Goal: Task Accomplishment & Management: Complete application form

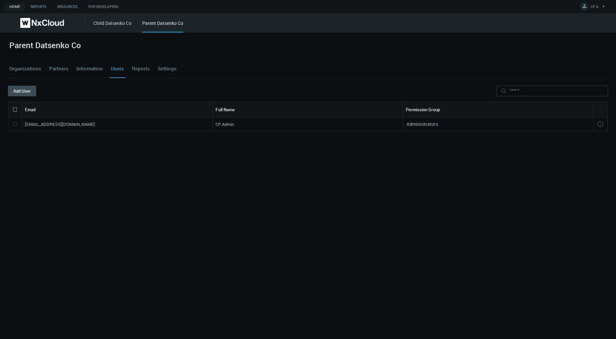
click at [23, 70] on link "Organizations" at bounding box center [25, 69] width 35 height 18
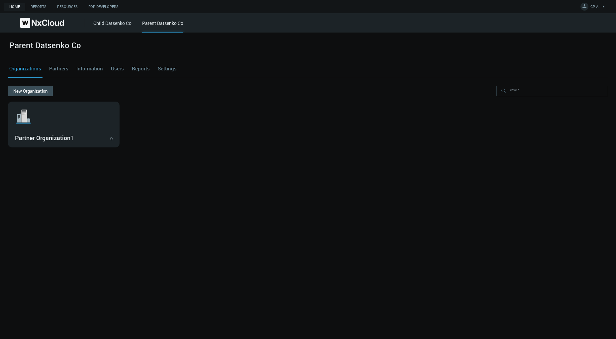
click at [103, 21] on link "Child Datsenko Co" at bounding box center [112, 23] width 38 height 6
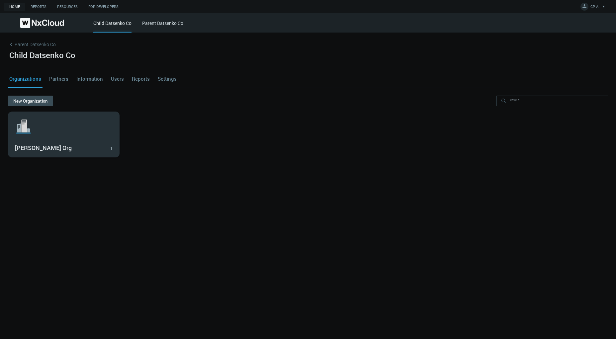
click at [60, 116] on svg-icon ".st1{fill:var(--svg-placeholder-elm2-color);} .st2{fill:var(--brand-core);} .st…" at bounding box center [64, 126] width 98 height 21
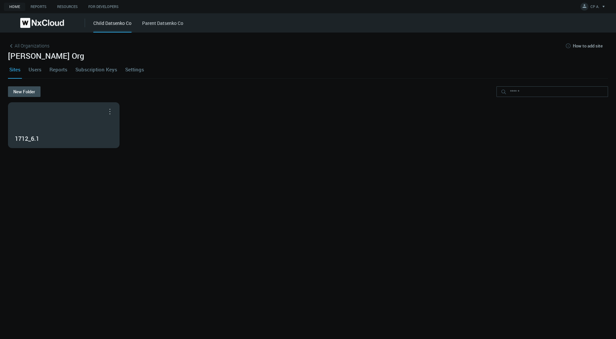
click at [60, 116] on div "1712_6.1" at bounding box center [63, 125] width 111 height 45
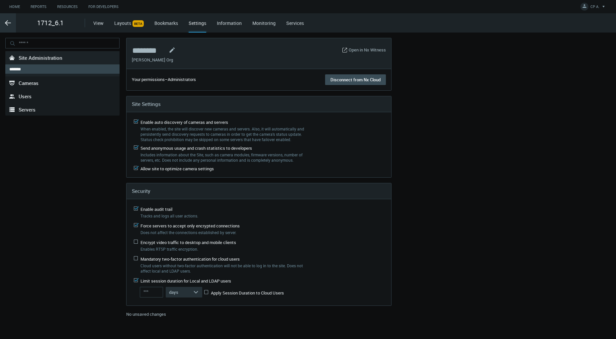
click at [11, 25] on icon ".arrow {fill-rule:evenodd;clip-rule:evenodd;fill:none;stroke:var(--btn-arrow-co…" at bounding box center [8, 23] width 8 height 8
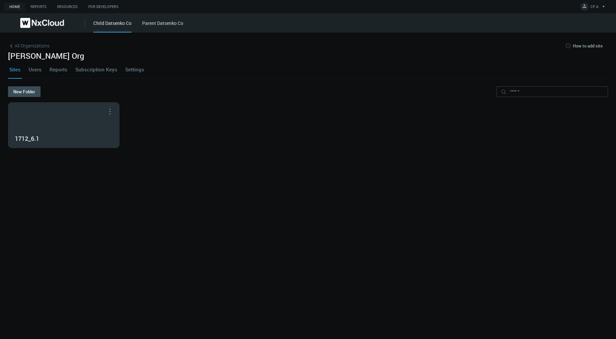
click at [53, 118] on div "1712_6.1" at bounding box center [63, 125] width 111 height 45
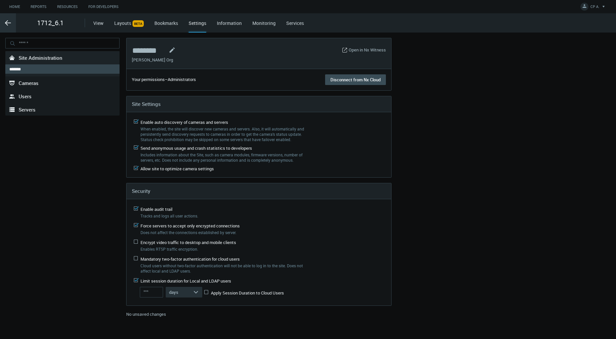
click at [9, 26] on icon ".arrow {fill-rule:evenodd;clip-rule:evenodd;fill:none;stroke:var(--btn-arrow-co…" at bounding box center [8, 23] width 8 height 8
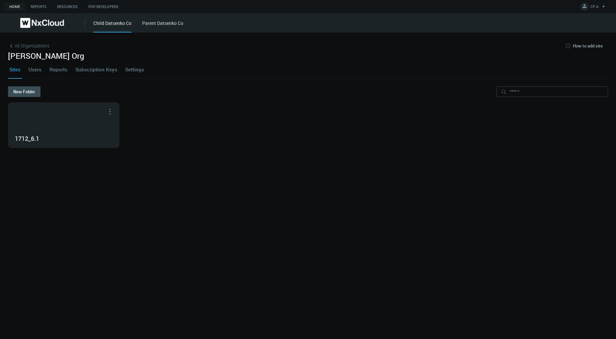
click at [36, 69] on link "Users" at bounding box center [35, 69] width 16 height 18
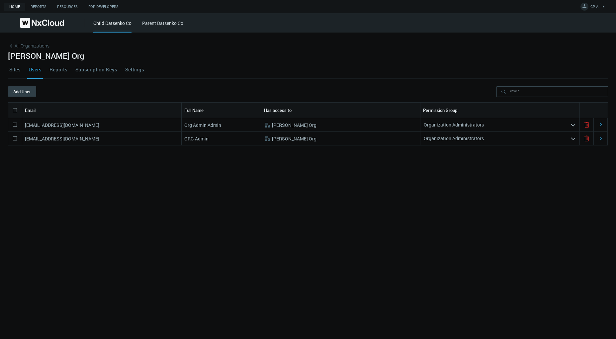
click at [17, 90] on button "Add User" at bounding box center [22, 91] width 28 height 11
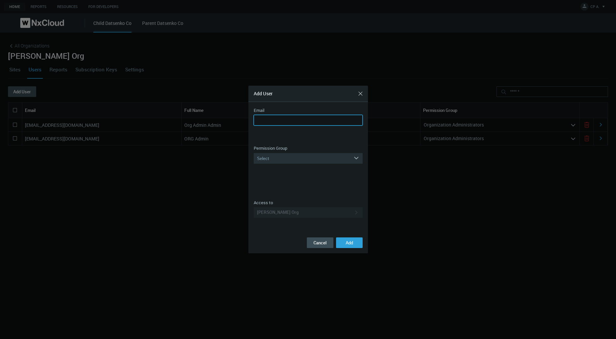
click at [280, 125] on input "Email" at bounding box center [308, 120] width 109 height 11
click at [365, 95] on button "Close" at bounding box center [360, 93] width 11 height 11
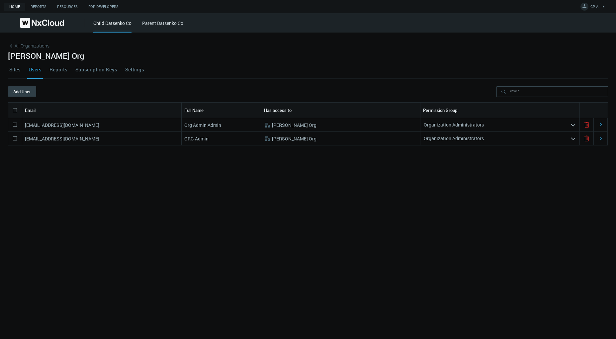
click at [20, 93] on button "Add User" at bounding box center [22, 91] width 28 height 11
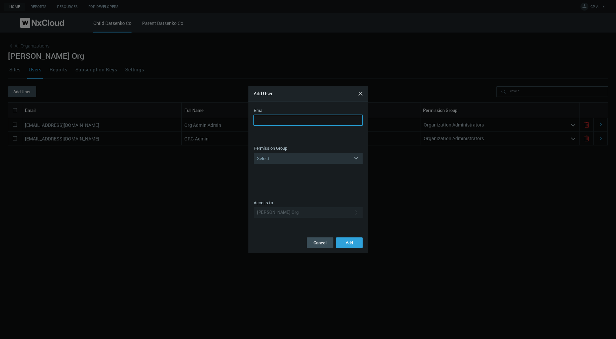
click at [258, 115] on input "Email" at bounding box center [308, 120] width 109 height 11
type input "**********"
click at [362, 92] on button "Close" at bounding box center [360, 93] width 11 height 11
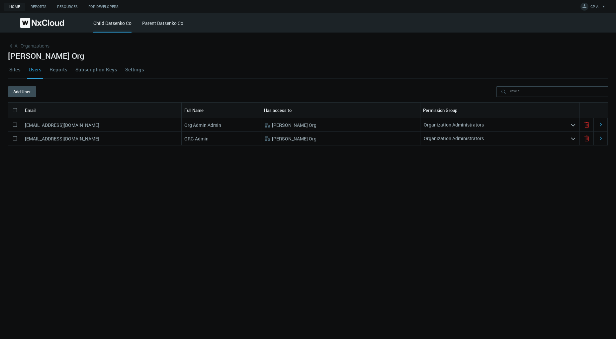
click at [15, 68] on link "Sites" at bounding box center [15, 69] width 14 height 18
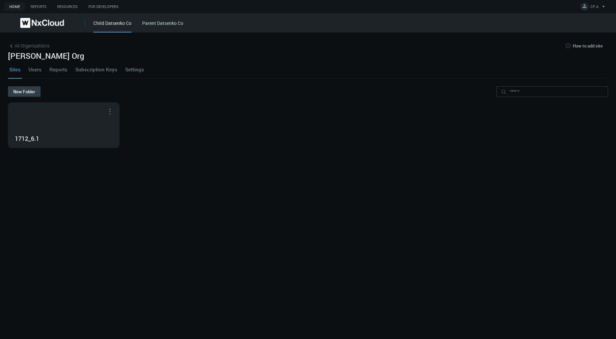
click at [26, 92] on button "New Folder" at bounding box center [24, 91] width 33 height 11
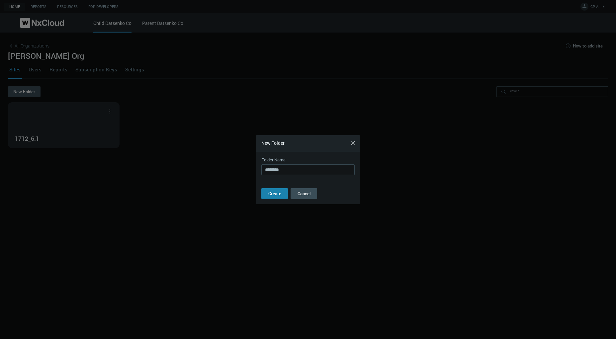
type input "********"
click at [277, 191] on span "Create" at bounding box center [274, 194] width 13 height 6
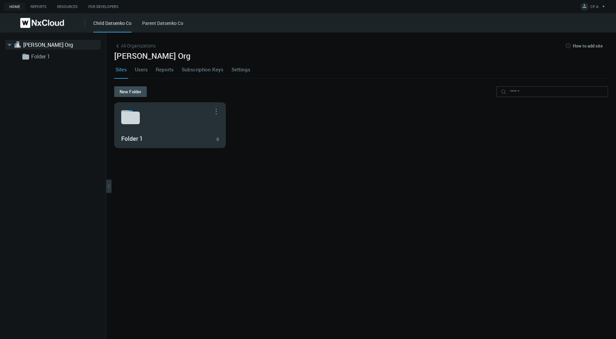
drag, startPoint x: 278, startPoint y: 132, endPoint x: 173, endPoint y: 133, distance: 105.0
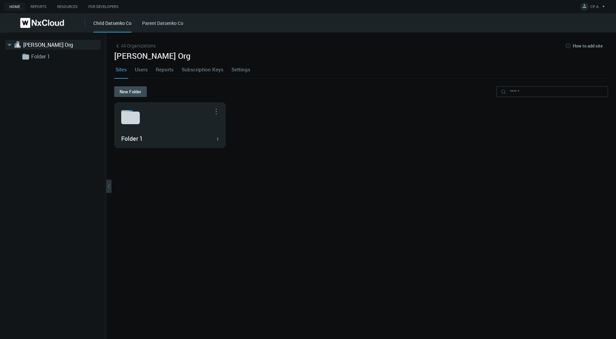
click at [143, 72] on link "Users" at bounding box center [142, 69] width 16 height 18
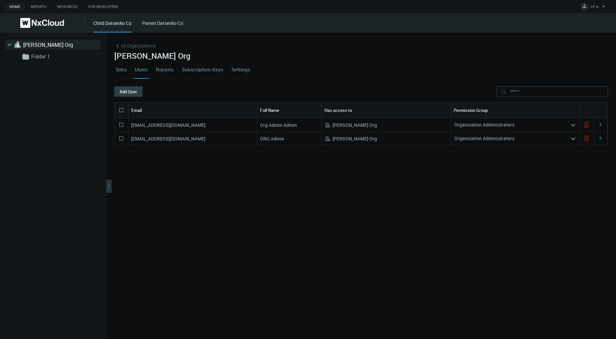
click at [129, 90] on button "Add User" at bounding box center [128, 91] width 28 height 11
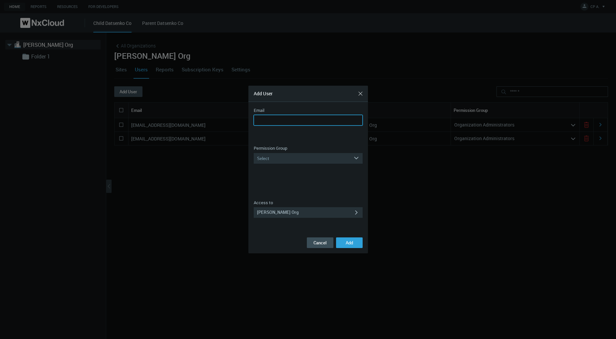
click at [281, 118] on input "Email" at bounding box center [308, 120] width 109 height 11
type input "**********"
click at [287, 156] on div "Select" at bounding box center [304, 158] width 100 height 11
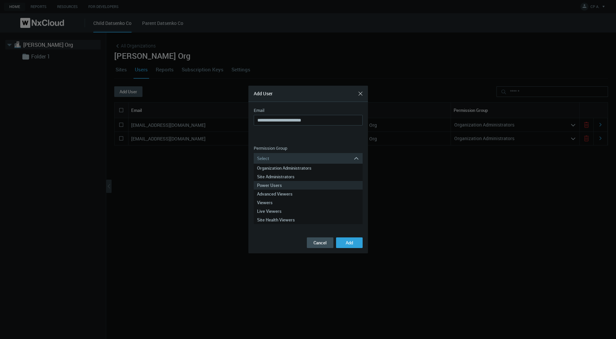
click at [276, 185] on div "Power Users" at bounding box center [308, 185] width 102 height 9
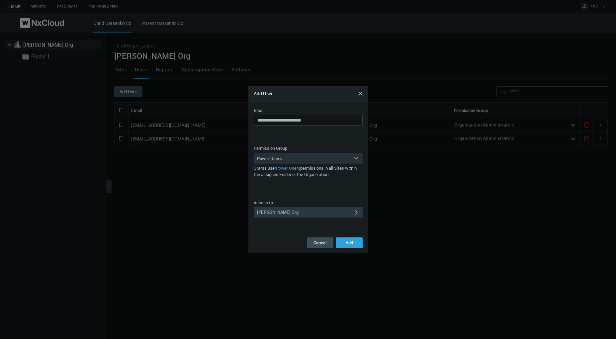
click at [296, 211] on div "... [PERSON_NAME] Org" at bounding box center [304, 212] width 100 height 11
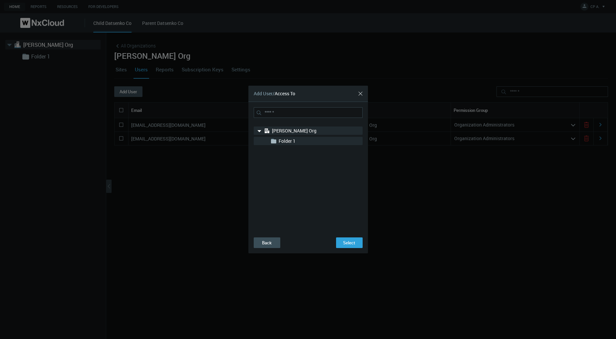
click at [286, 139] on nx-search-highlight "Folder 1" at bounding box center [287, 141] width 17 height 6
click at [291, 140] on nx-search-highlight "Folder 1" at bounding box center [287, 141] width 17 height 6
click at [348, 242] on span "Select" at bounding box center [349, 243] width 12 height 6
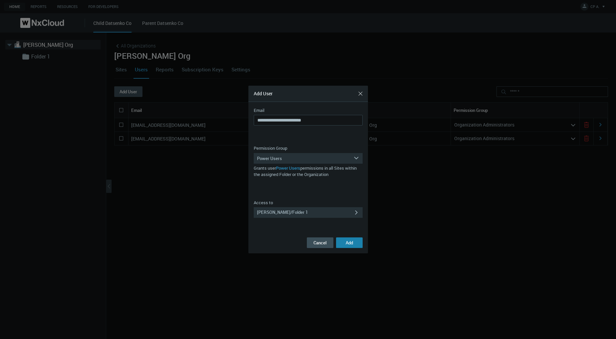
click at [347, 242] on span "Add" at bounding box center [349, 243] width 7 height 6
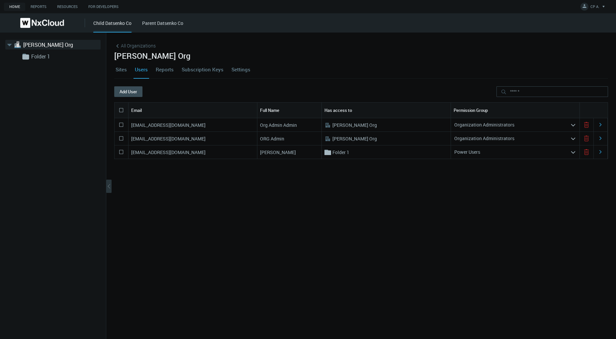
click at [122, 71] on link "Sites" at bounding box center [121, 69] width 14 height 18
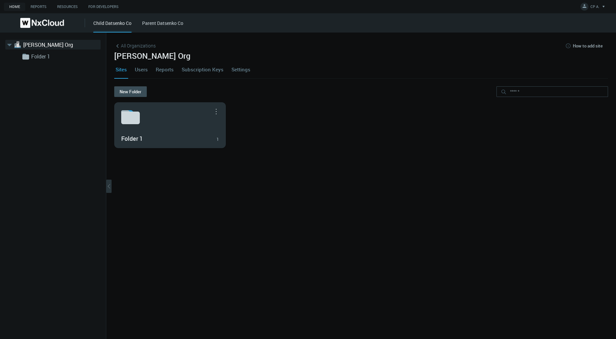
click at [137, 116] on icon at bounding box center [130, 118] width 19 height 13
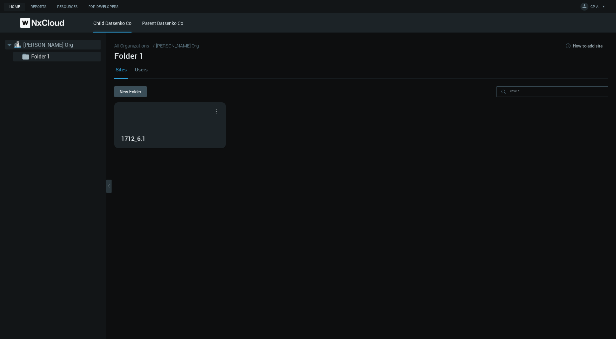
click at [33, 43] on link "[PERSON_NAME] Org" at bounding box center [56, 45] width 66 height 8
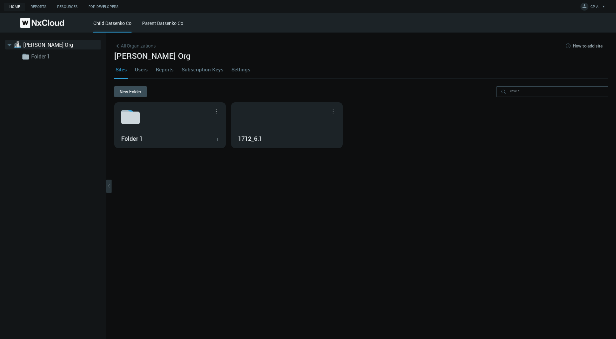
click at [143, 69] on link "Users" at bounding box center [142, 69] width 16 height 18
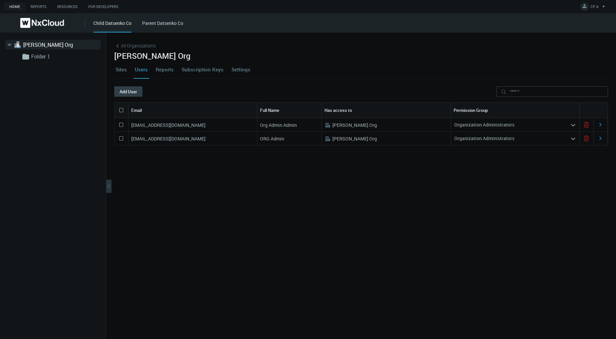
click at [133, 91] on button "Add User" at bounding box center [128, 91] width 28 height 11
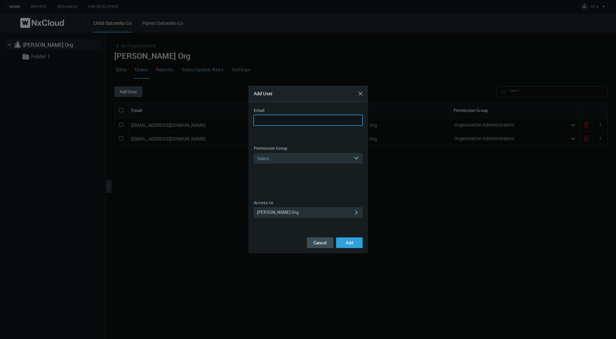
click at [291, 118] on input "Email" at bounding box center [308, 120] width 109 height 11
type input "**********"
click at [282, 157] on div "Select" at bounding box center [304, 158] width 100 height 11
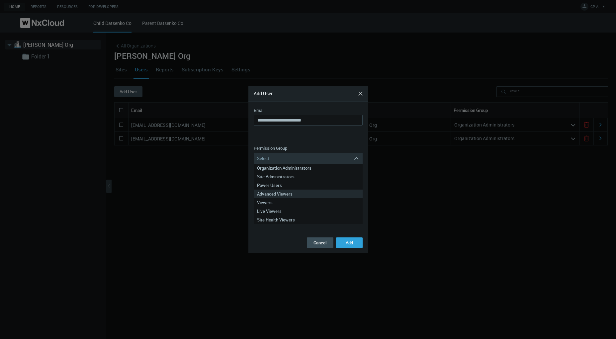
click at [281, 190] on div "Advanced Viewers" at bounding box center [308, 194] width 102 height 9
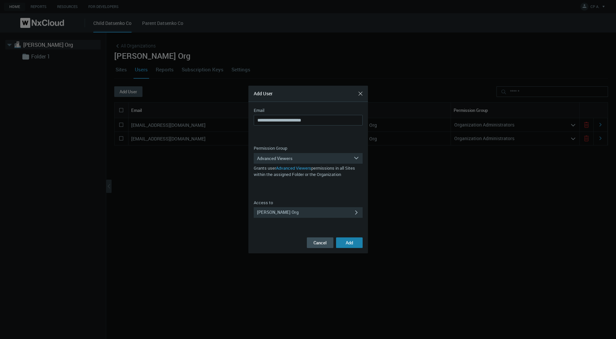
click at [346, 244] on span "Add" at bounding box center [349, 243] width 7 height 6
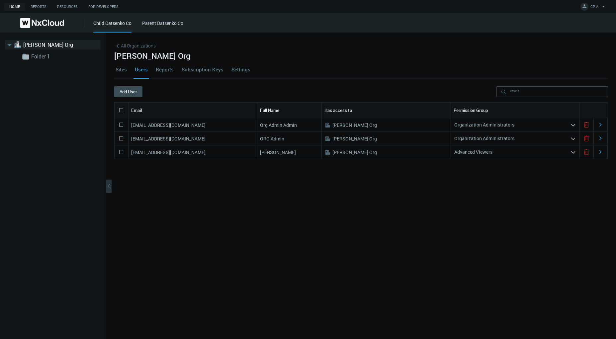
click at [124, 69] on link "Sites" at bounding box center [121, 69] width 14 height 18
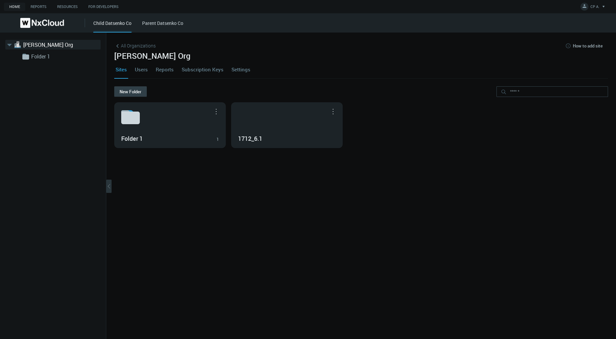
click at [127, 89] on button "New Folder" at bounding box center [130, 91] width 33 height 11
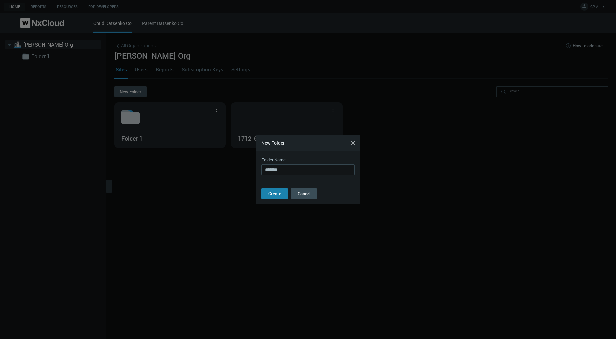
type input "*******"
click at [275, 194] on span "Create" at bounding box center [274, 194] width 13 height 6
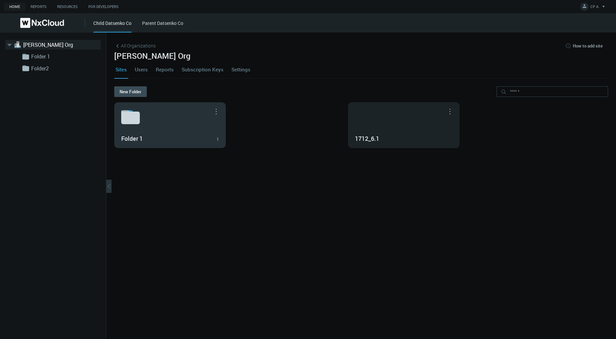
drag, startPoint x: 285, startPoint y: 132, endPoint x: 178, endPoint y: 136, distance: 106.7
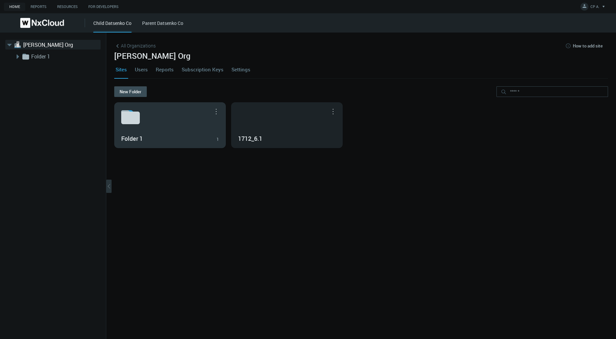
click at [190, 130] on div "Folder 1 1" at bounding box center [170, 125] width 111 height 45
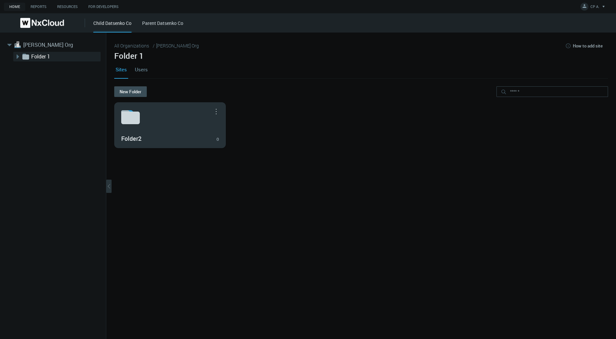
drag, startPoint x: 263, startPoint y: 137, endPoint x: 172, endPoint y: 139, distance: 91.7
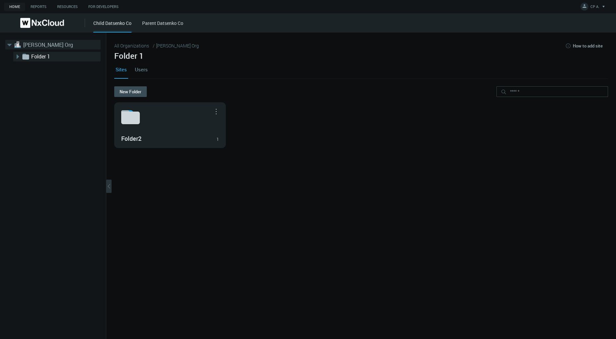
click at [28, 46] on link "[PERSON_NAME] Org" at bounding box center [56, 45] width 66 height 8
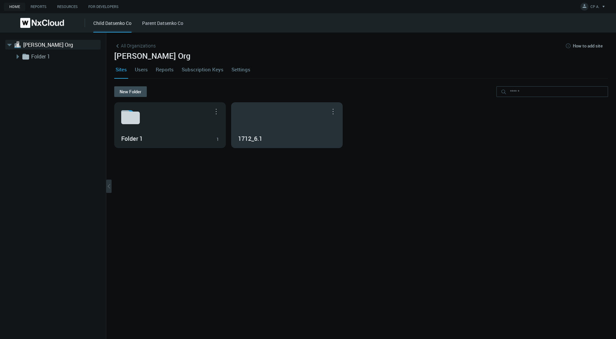
click at [270, 145] on div "1712_6.1" at bounding box center [287, 125] width 111 height 45
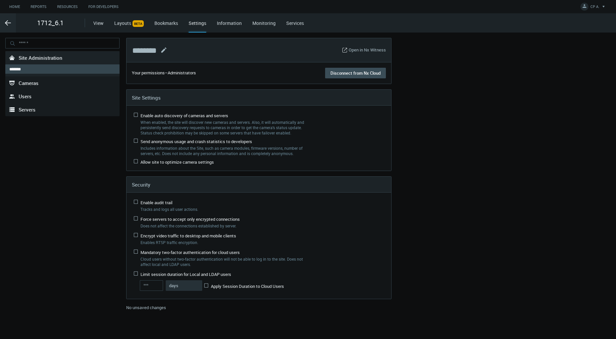
type input "**"
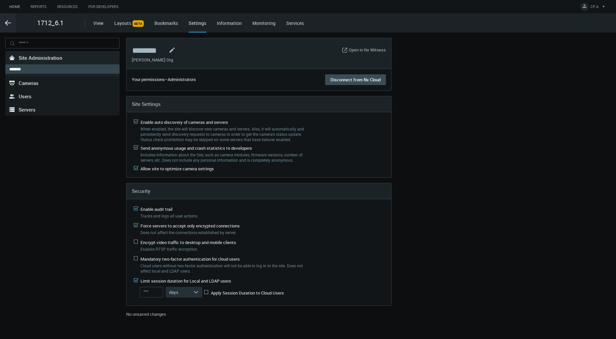
click at [17, 7] on link "Home" at bounding box center [14, 7] width 21 height 8
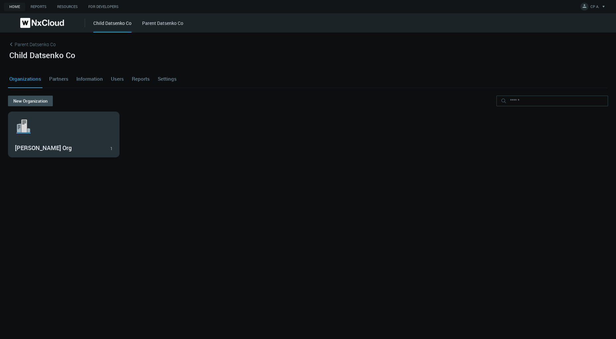
click at [67, 152] on div "[PERSON_NAME] Org 1" at bounding box center [64, 147] width 98 height 11
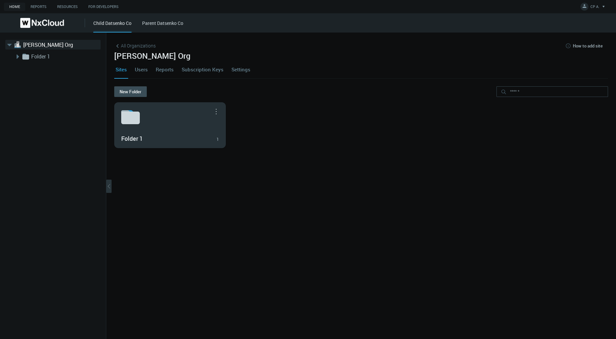
click at [150, 134] on div "Folder 1 1" at bounding box center [170, 138] width 98 height 11
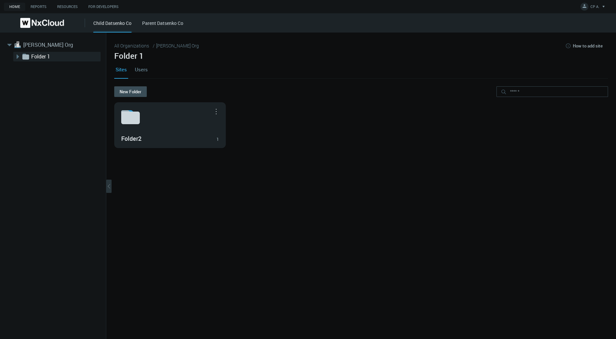
click at [140, 69] on link "Users" at bounding box center [142, 69] width 16 height 18
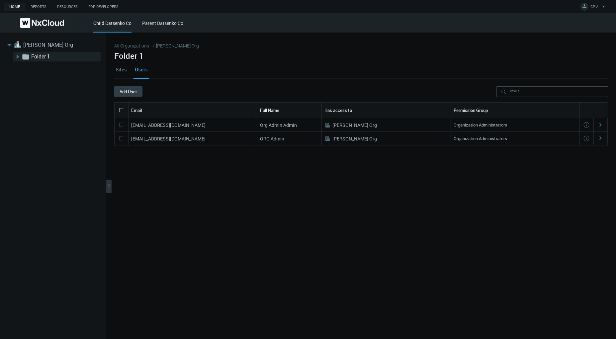
click at [127, 89] on button "Add User" at bounding box center [128, 91] width 28 height 11
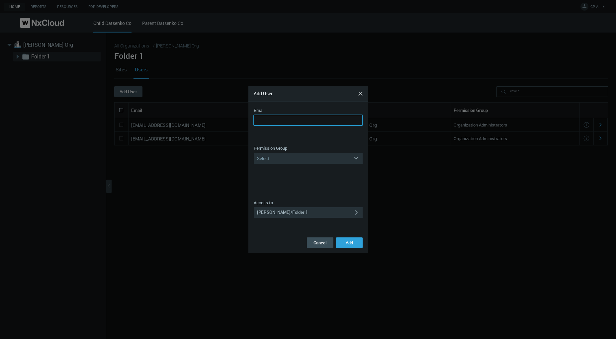
click at [278, 118] on input "Email" at bounding box center [308, 120] width 109 height 11
type input "**********"
click at [285, 158] on div "Select" at bounding box center [304, 158] width 100 height 11
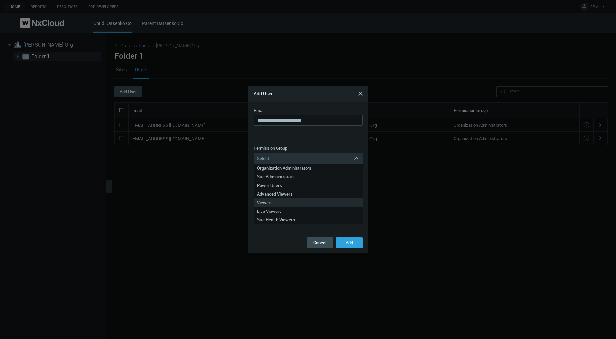
click at [275, 202] on div "Viewers" at bounding box center [308, 202] width 102 height 9
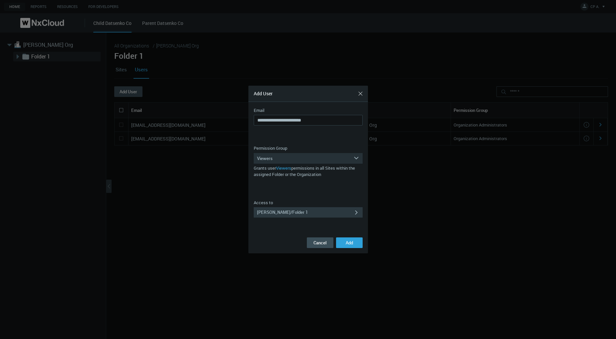
click at [315, 211] on div "... Iryna Org / Folder 1 .../Folder 1 Iryna Org/Folder 1" at bounding box center [304, 212] width 100 height 11
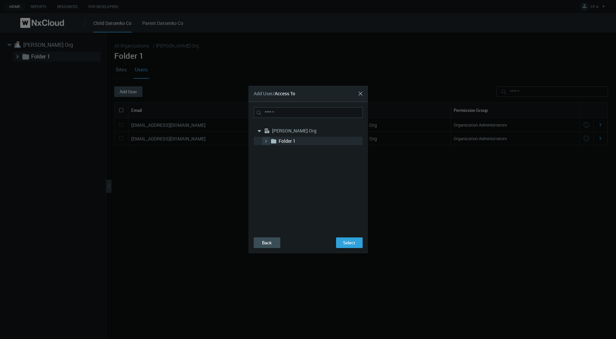
click at [265, 140] on icon at bounding box center [266, 141] width 7 height 7
click at [278, 149] on icon at bounding box center [280, 151] width 5 height 5
click at [356, 241] on button "Select" at bounding box center [349, 243] width 27 height 11
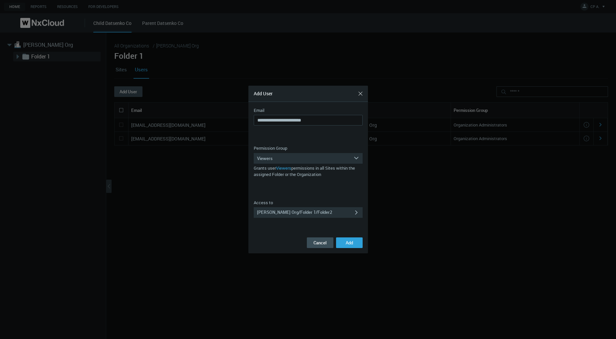
click at [356, 241] on button "Add" at bounding box center [349, 243] width 27 height 11
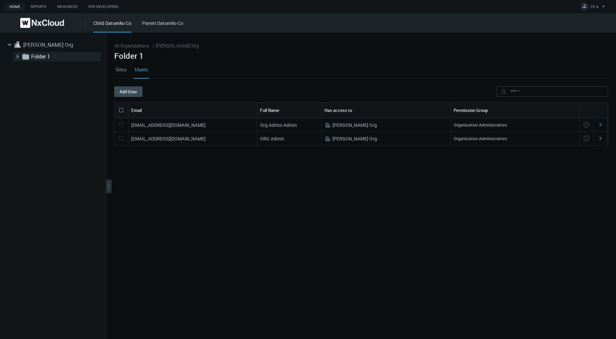
click at [115, 73] on link "Sites" at bounding box center [121, 69] width 14 height 18
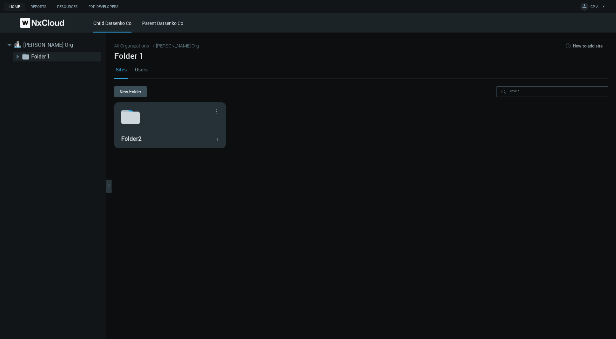
click at [145, 128] on svg-icon at bounding box center [170, 117] width 98 height 21
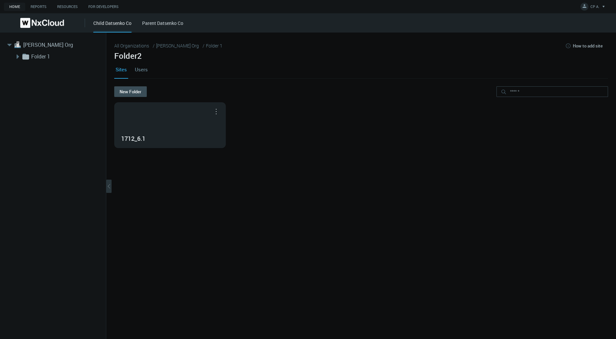
click at [139, 67] on link "Users" at bounding box center [142, 69] width 16 height 18
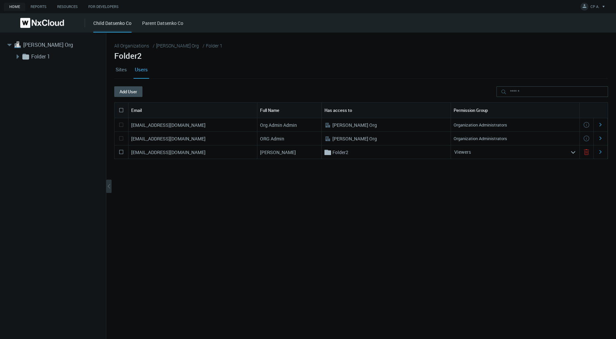
click at [350, 163] on div "idatsenko+oa@networkoptix.com Org Admin Admin .st0{fill:#A3B8C2;fill-rule:eveno…" at bounding box center [361, 219] width 494 height 202
click at [346, 152] on nx-search-highlight "Folder2" at bounding box center [341, 152] width 16 height 6
click at [168, 157] on div "[EMAIL_ADDRESS][DOMAIN_NAME]" at bounding box center [193, 151] width 129 height 13
click at [168, 153] on nx-search-highlight "[EMAIL_ADDRESS][DOMAIN_NAME]" at bounding box center [168, 152] width 74 height 6
click at [37, 47] on link "[PERSON_NAME] Org" at bounding box center [56, 45] width 66 height 8
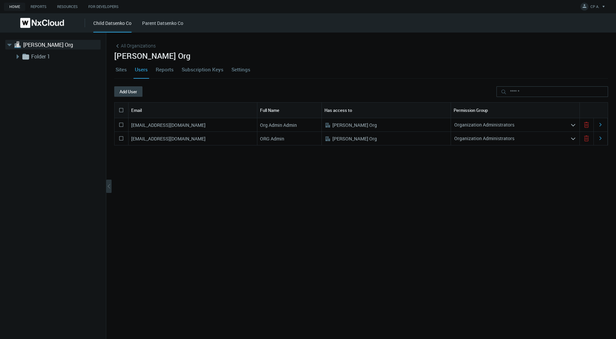
click at [132, 92] on button "Add User" at bounding box center [128, 91] width 28 height 11
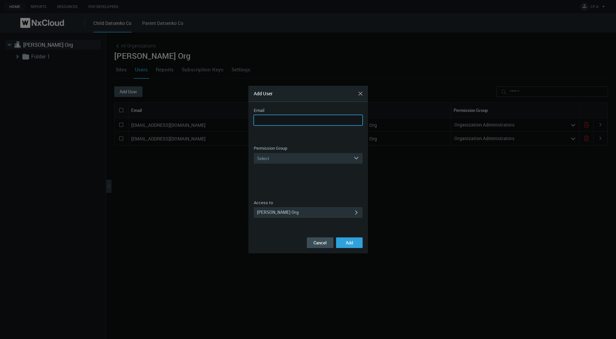
click at [297, 121] on input "Email" at bounding box center [308, 120] width 109 height 11
click at [279, 119] on input "**********" at bounding box center [308, 120] width 109 height 11
type input "**********"
click at [299, 162] on div "Select" at bounding box center [304, 158] width 100 height 11
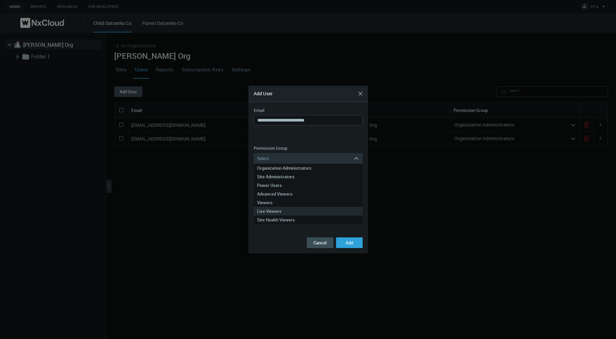
click at [290, 210] on div "Live Viewers" at bounding box center [308, 211] width 102 height 9
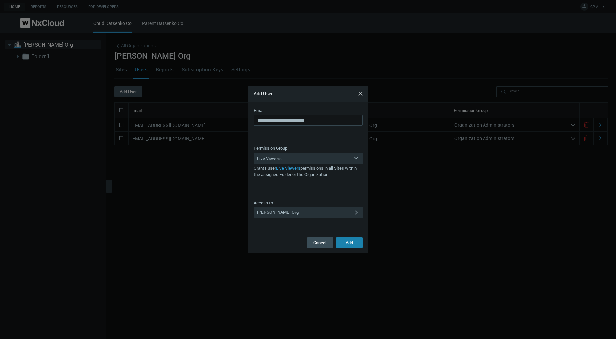
click at [350, 243] on span "Add" at bounding box center [349, 243] width 7 height 6
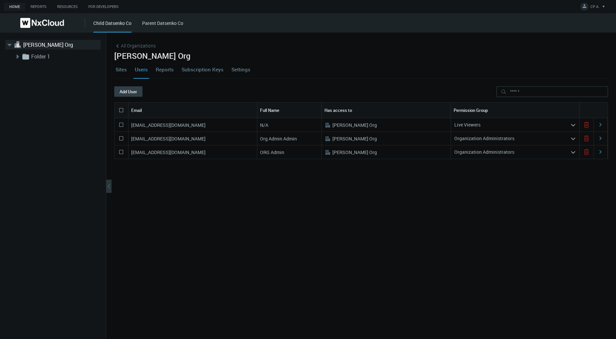
click at [125, 92] on button "Add User" at bounding box center [128, 91] width 28 height 11
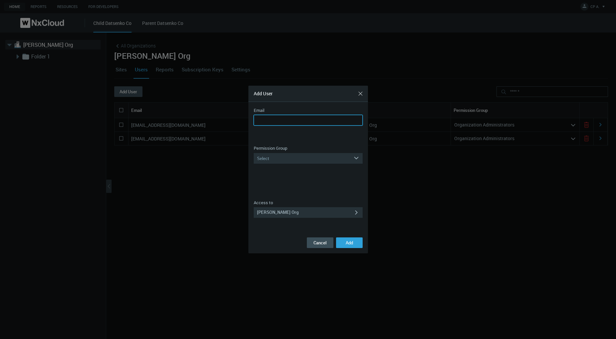
click at [281, 117] on input "Email" at bounding box center [308, 120] width 109 height 11
paste input "**********"
type input "**********"
click at [290, 157] on div "Select" at bounding box center [304, 158] width 100 height 11
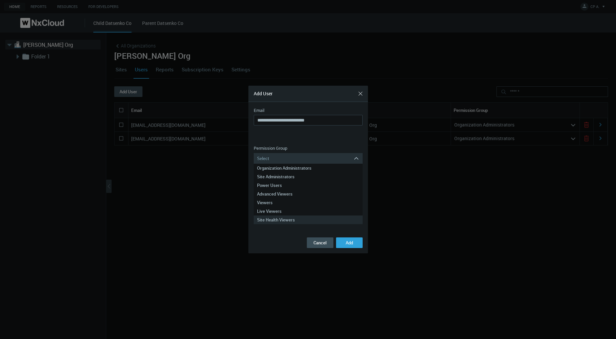
click at [276, 222] on div "Site Health Viewers" at bounding box center [308, 220] width 102 height 9
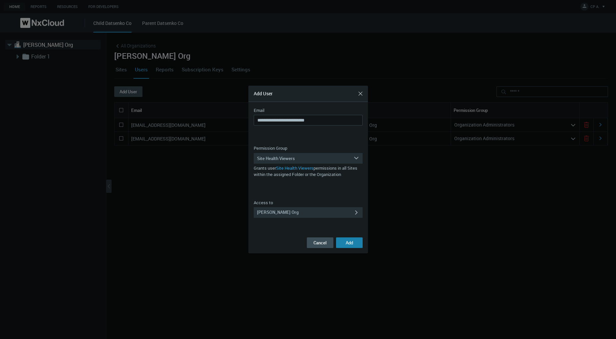
click at [352, 241] on span "Add" at bounding box center [349, 243] width 7 height 6
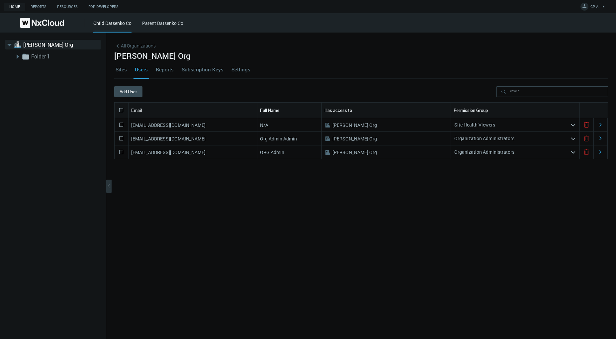
click at [125, 68] on link "Sites" at bounding box center [121, 69] width 14 height 18
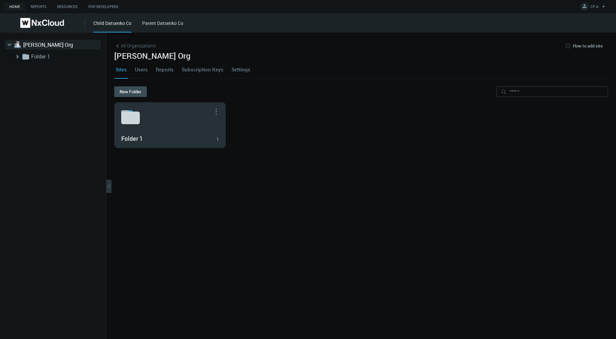
click at [151, 114] on svg-icon at bounding box center [170, 117] width 98 height 21
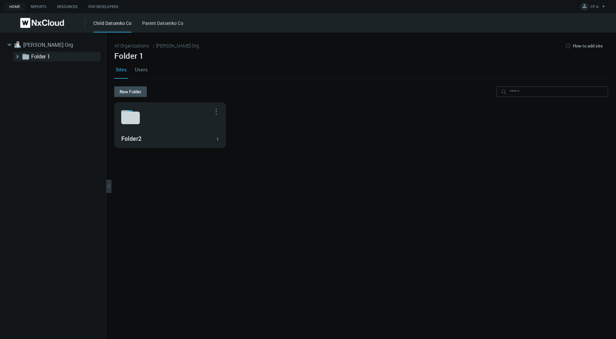
click at [151, 114] on svg-icon at bounding box center [170, 117] width 98 height 21
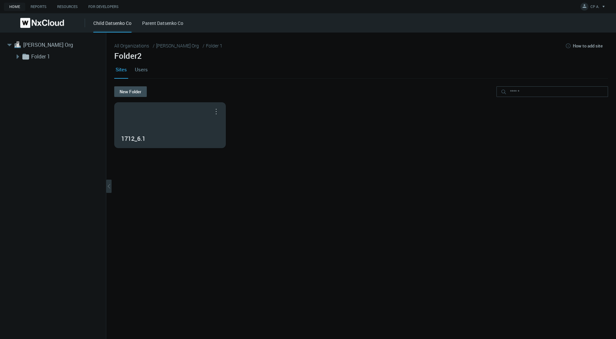
click at [150, 115] on div "1712_6.1" at bounding box center [170, 125] width 111 height 45
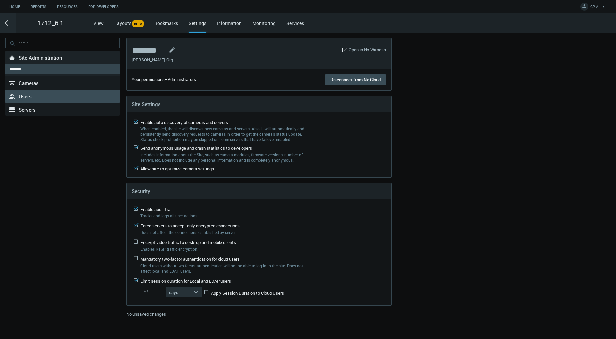
click at [20, 94] on span "Users" at bounding box center [25, 96] width 13 height 7
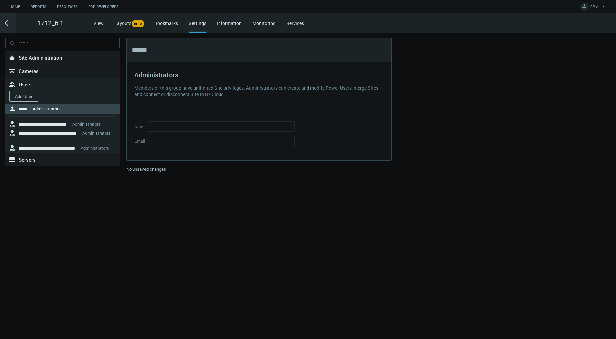
click at [26, 96] on button "Add User" at bounding box center [23, 96] width 29 height 11
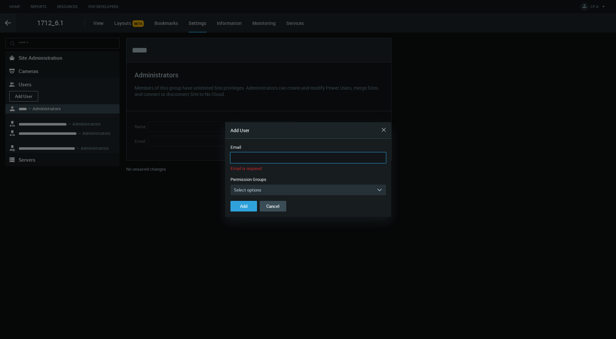
click at [260, 161] on input "Email" at bounding box center [308, 157] width 155 height 11
paste input "**********"
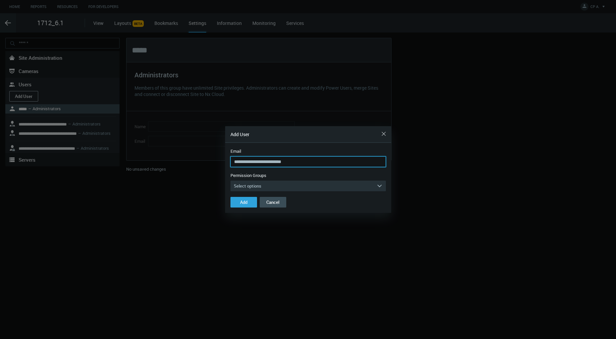
type input "**********"
click at [271, 179] on div "Permission Groups Select options arrow_expand Built-In Power Users Advanced Vie…" at bounding box center [308, 181] width 155 height 19
click at [268, 183] on button "Select options arrow_expand" at bounding box center [308, 186] width 155 height 11
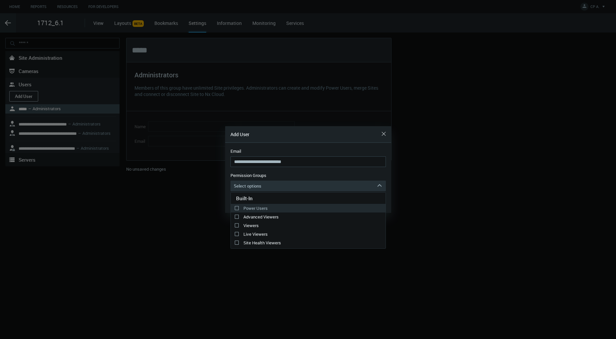
click at [236, 208] on label "Power Users" at bounding box center [308, 208] width 155 height 8
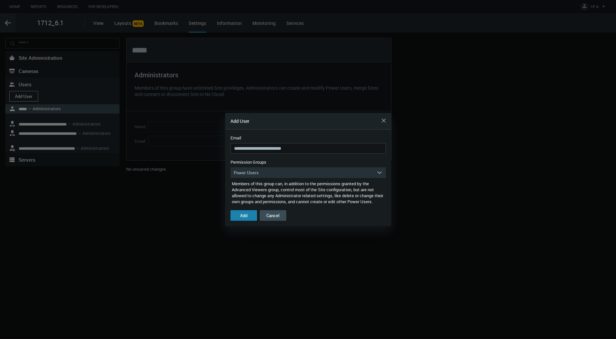
click at [240, 218] on div "Add" at bounding box center [243, 215] width 7 height 5
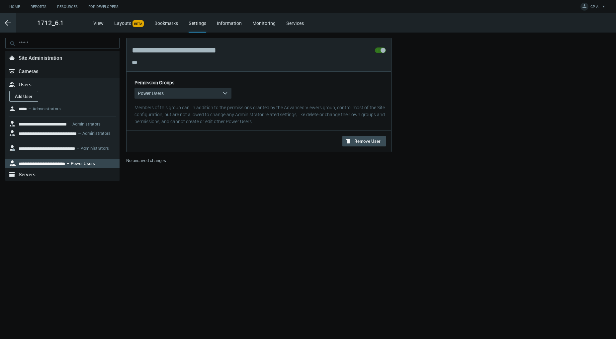
click at [9, 22] on icon ".arrow {fill-rule:evenodd;clip-rule:evenodd;fill:none;stroke:var(--btn-arrow-co…" at bounding box center [8, 23] width 8 height 8
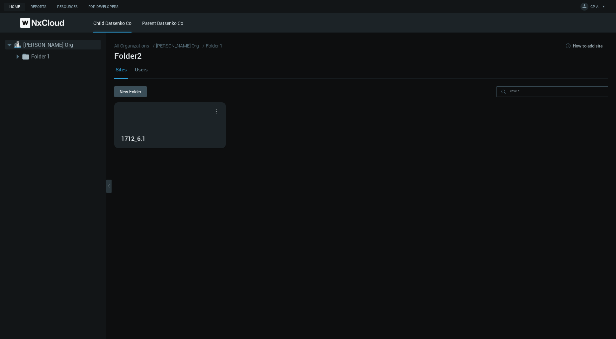
click at [43, 44] on link "[PERSON_NAME] Org" at bounding box center [56, 45] width 66 height 8
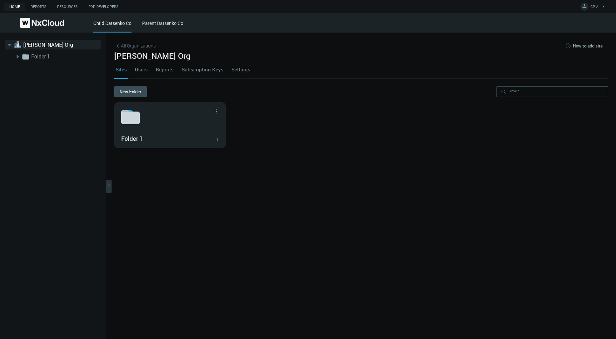
click at [140, 68] on link "Users" at bounding box center [142, 69] width 16 height 18
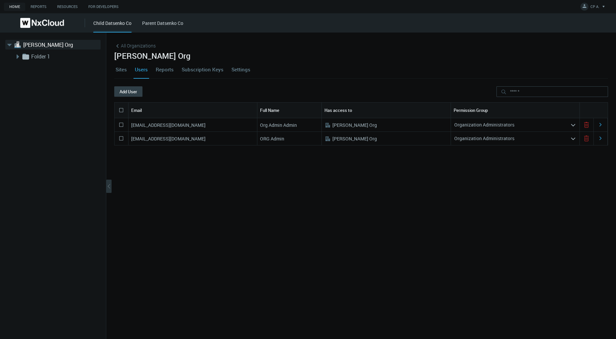
click at [123, 92] on button "Add User" at bounding box center [128, 91] width 28 height 11
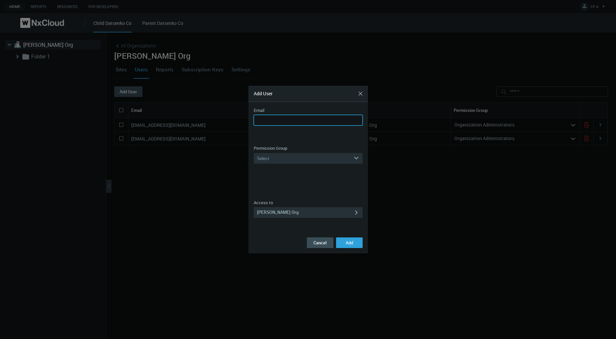
click at [292, 119] on input "Email" at bounding box center [308, 120] width 109 height 11
paste input "**********"
type input "**********"
click at [291, 159] on div "Select" at bounding box center [304, 158] width 100 height 11
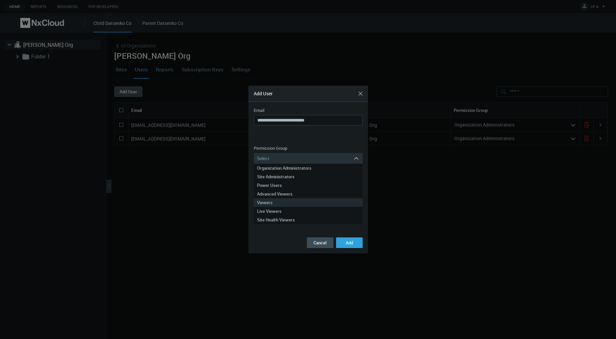
click at [272, 201] on div "Viewers" at bounding box center [308, 202] width 102 height 9
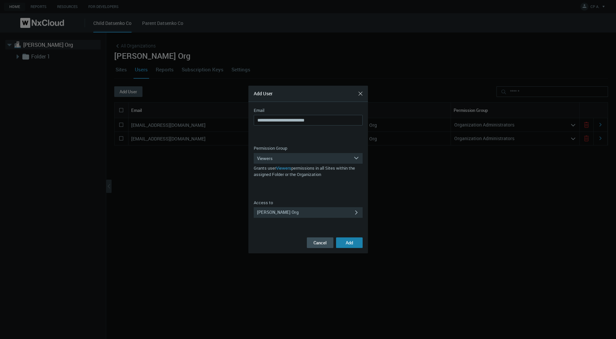
click at [348, 243] on span "Add" at bounding box center [349, 243] width 7 height 6
